Goal: Transaction & Acquisition: Purchase product/service

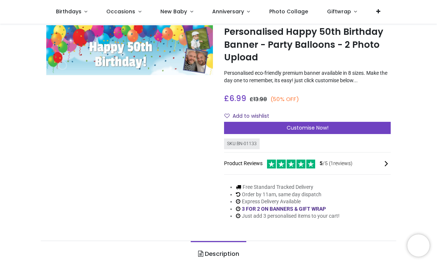
scroll to position [23, 0]
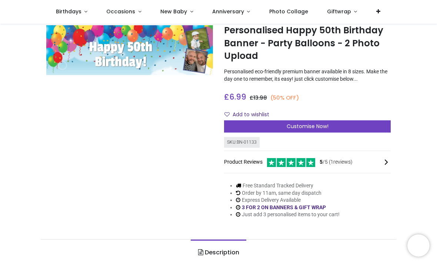
click at [302, 131] on div "Customise Now!" at bounding box center [307, 126] width 166 height 13
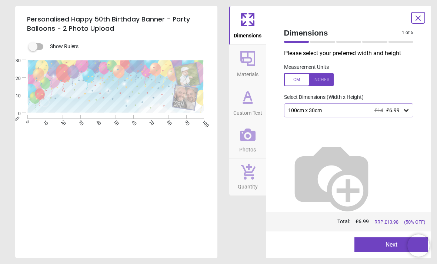
click at [370, 112] on div "100cm x 30cm £14 £6.99" at bounding box center [344, 110] width 115 height 6
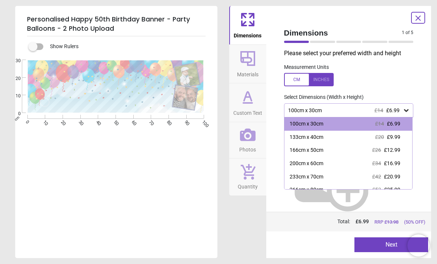
click at [387, 126] on span "£6.99" at bounding box center [393, 124] width 13 height 6
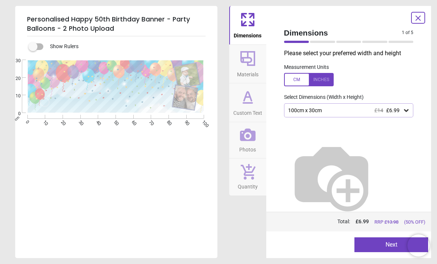
click at [246, 71] on span "Materials" at bounding box center [247, 72] width 21 height 11
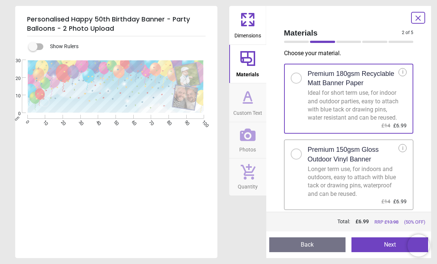
click at [246, 126] on button "Photos" at bounding box center [247, 140] width 37 height 36
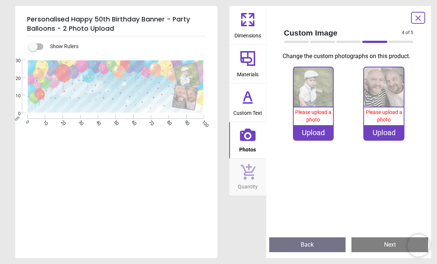
click at [312, 138] on div "Upload" at bounding box center [313, 132] width 40 height 15
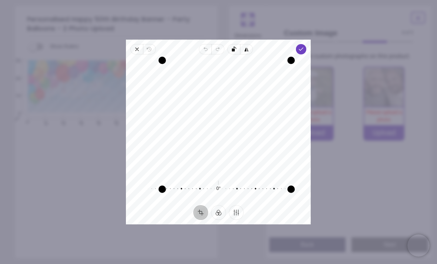
click at [304, 46] on icon "button" at bounding box center [301, 49] width 6 height 6
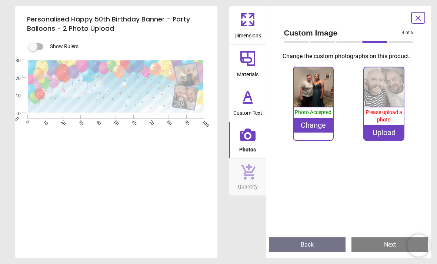
click at [248, 101] on icon at bounding box center [248, 97] width 18 height 18
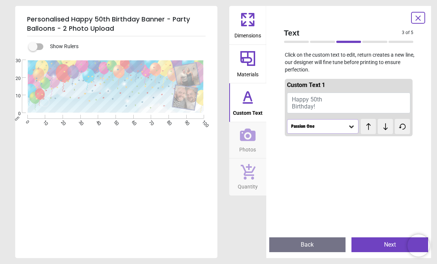
click at [333, 108] on button "Happy 50th Birthday!" at bounding box center [349, 102] width 124 height 21
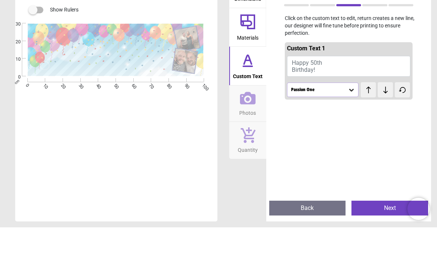
click at [327, 92] on button "Happy 50th Birthday!" at bounding box center [349, 102] width 124 height 21
click at [326, 92] on button "Happy 50th Birthday!" at bounding box center [349, 102] width 124 height 21
click at [321, 96] on span "Happy 50th Birthday!" at bounding box center [307, 103] width 30 height 14
click at [322, 96] on span "Happy 50th Birthday!" at bounding box center [307, 103] width 30 height 14
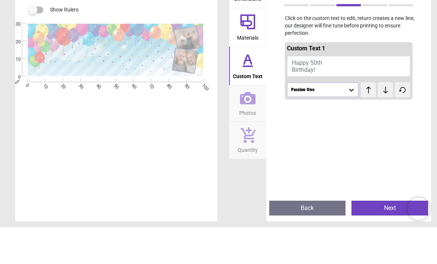
click at [334, 123] on div "Passion One" at bounding box center [319, 126] width 58 height 6
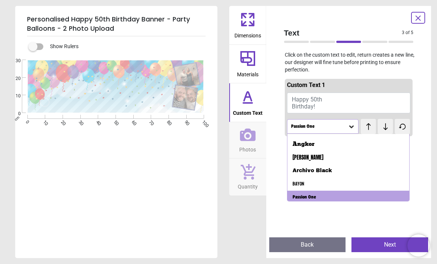
scroll to position [24, 0]
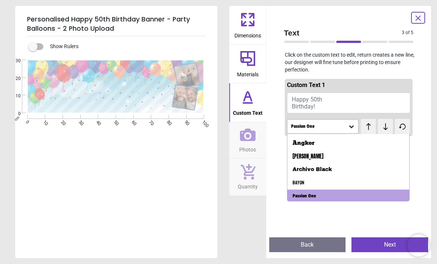
click at [330, 95] on button "Happy 50th Birthday!" at bounding box center [349, 102] width 124 height 21
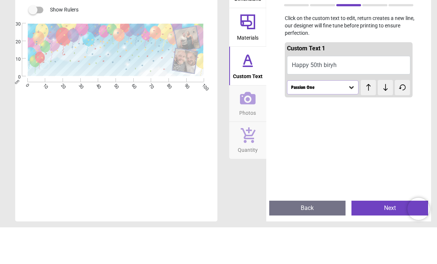
scroll to position [0, 0]
type textarea "**********"
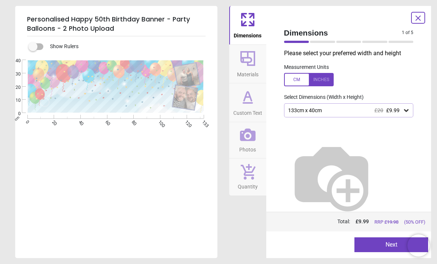
scroll to position [23, 0]
click at [251, 139] on icon at bounding box center [248, 134] width 16 height 13
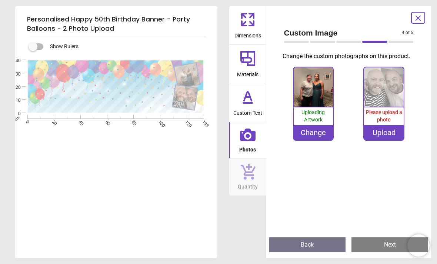
click at [380, 90] on img at bounding box center [384, 87] width 40 height 40
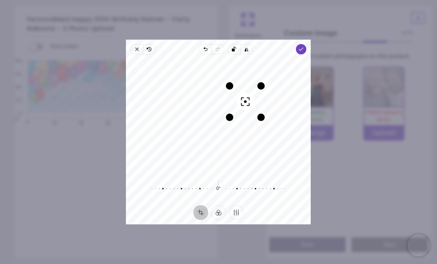
click at [304, 46] on icon "button" at bounding box center [301, 49] width 6 height 6
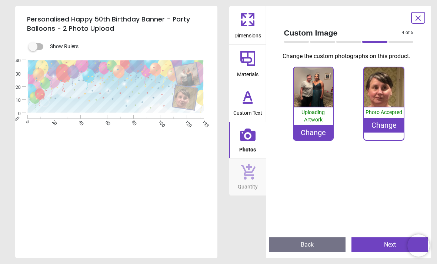
click at [381, 124] on div "Change" at bounding box center [384, 125] width 40 height 15
